Goal: Information Seeking & Learning: Learn about a topic

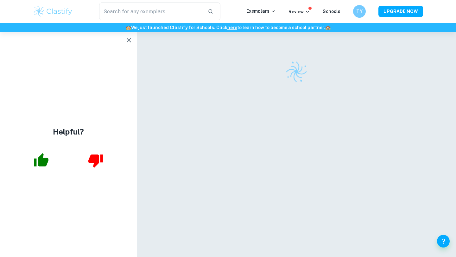
click at [130, 41] on icon "button" at bounding box center [129, 40] width 4 height 4
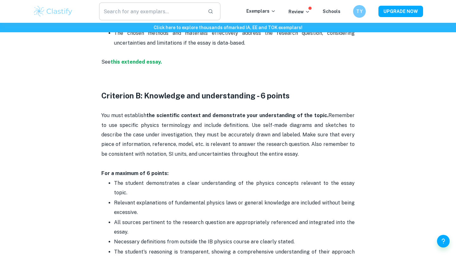
scroll to position [358, 0]
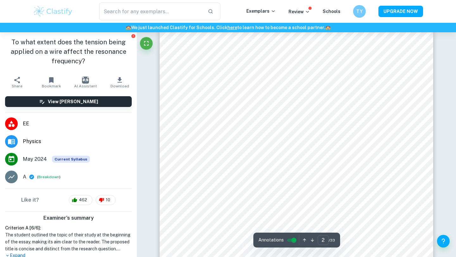
scroll to position [415, 0]
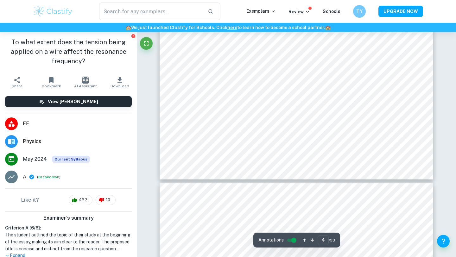
type input "5"
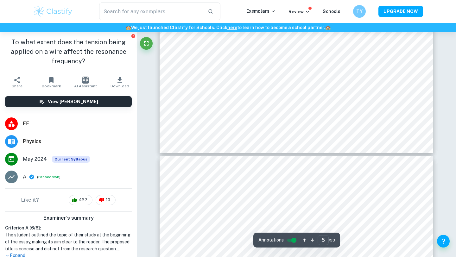
scroll to position [1759, 0]
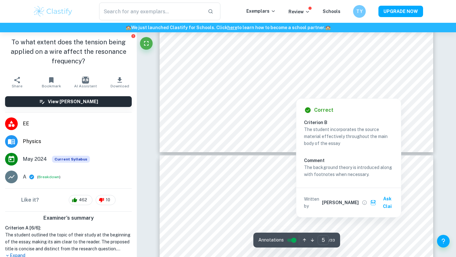
click at [237, 96] on div at bounding box center [296, 95] width 193 height 4
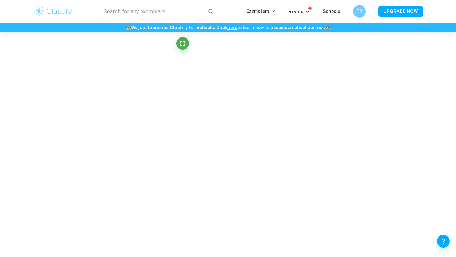
scroll to position [1736, 0]
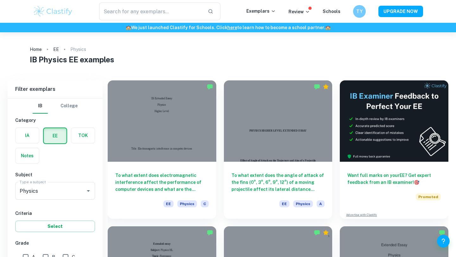
scroll to position [149, 0]
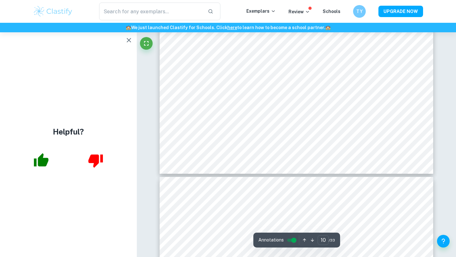
scroll to position [3409, 0]
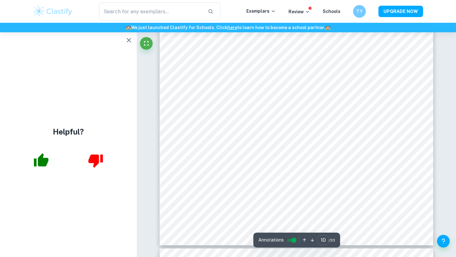
click at [131, 42] on icon "button" at bounding box center [129, 40] width 8 height 8
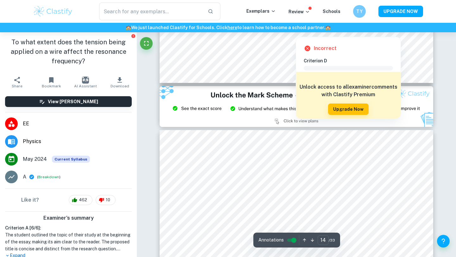
scroll to position [4838, 0]
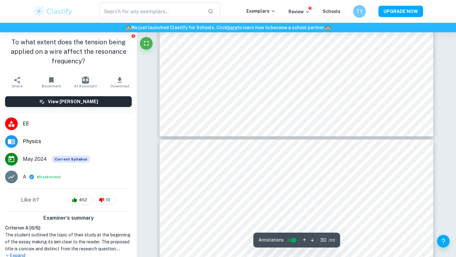
type input "29"
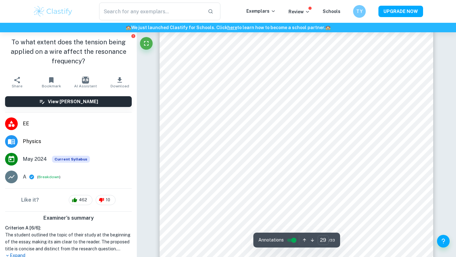
scroll to position [10212, 0]
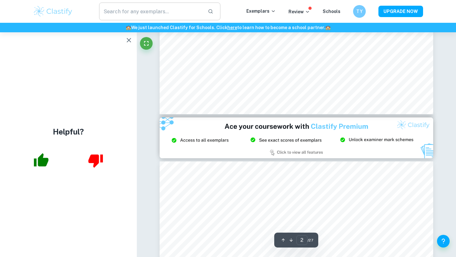
type input "3"
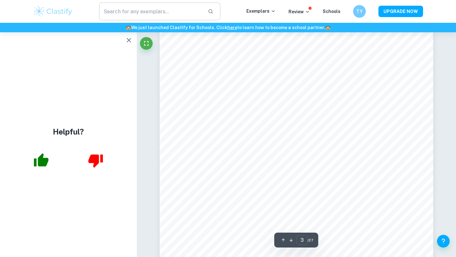
scroll to position [924, 0]
